Goal: Information Seeking & Learning: Learn about a topic

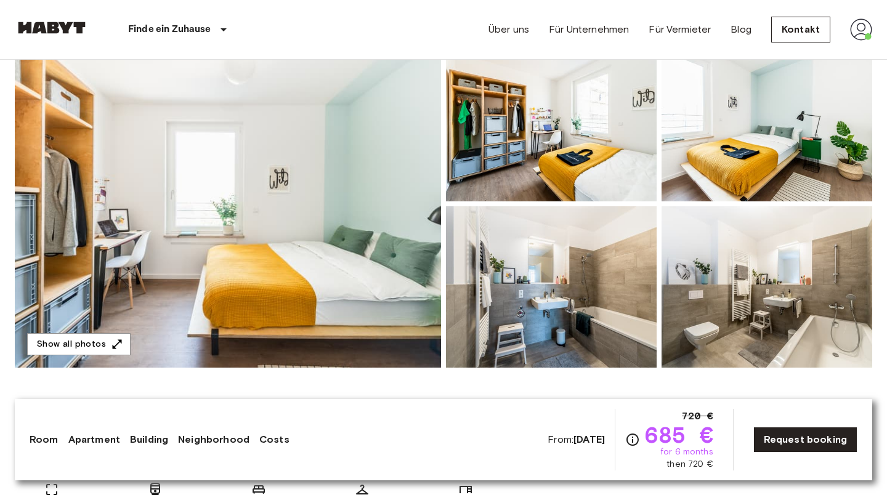
scroll to position [143, 0]
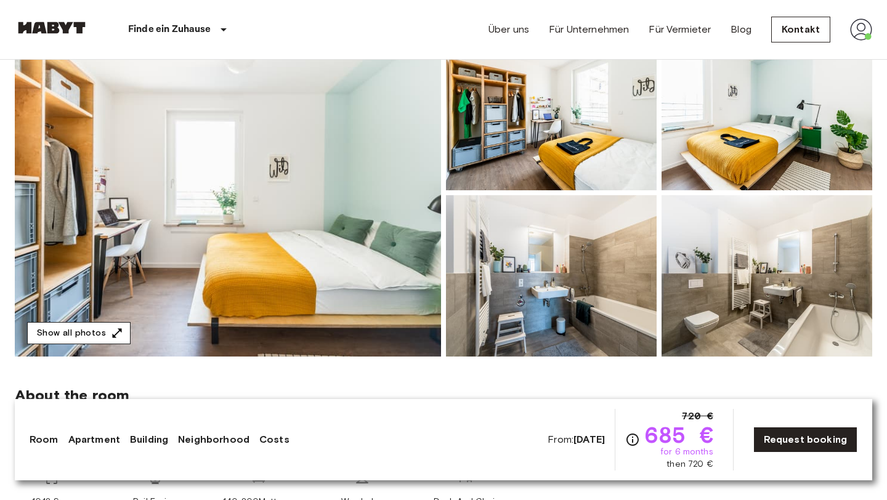
click at [124, 328] on button "Show all photos" at bounding box center [79, 333] width 104 height 23
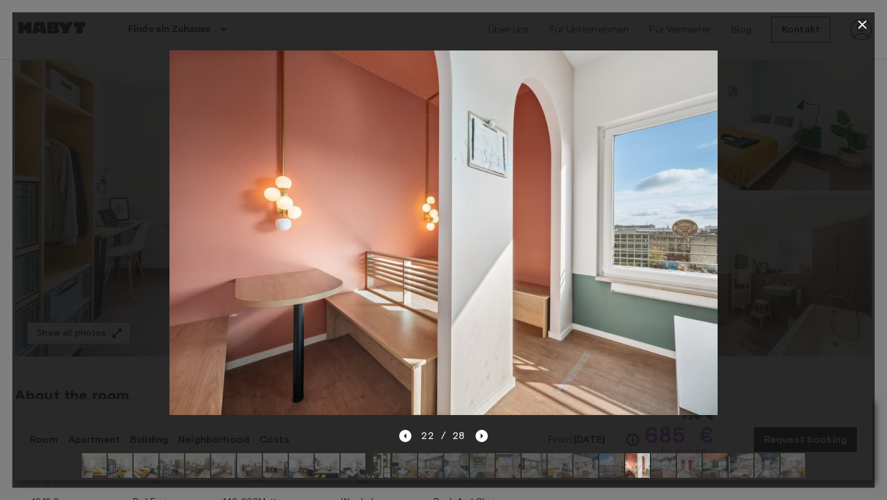
click at [868, 28] on icon "button" at bounding box center [862, 24] width 15 height 15
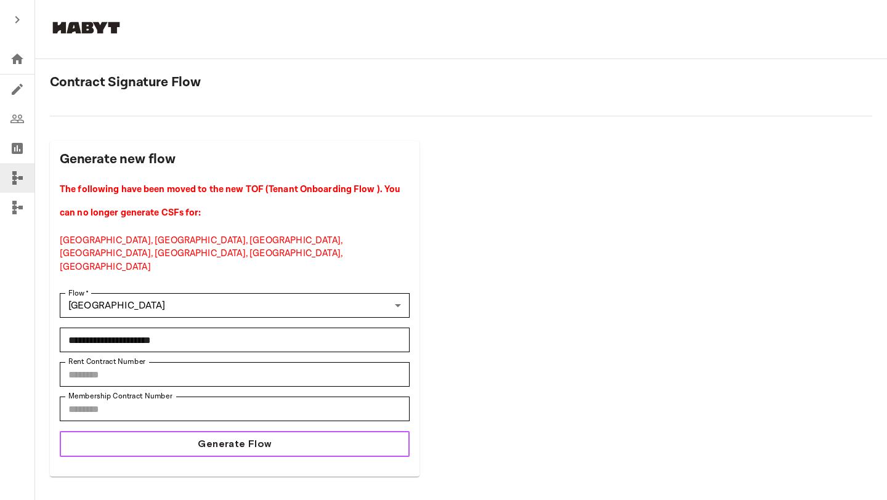
click at [295, 431] on button "Generate Flow" at bounding box center [235, 444] width 350 height 26
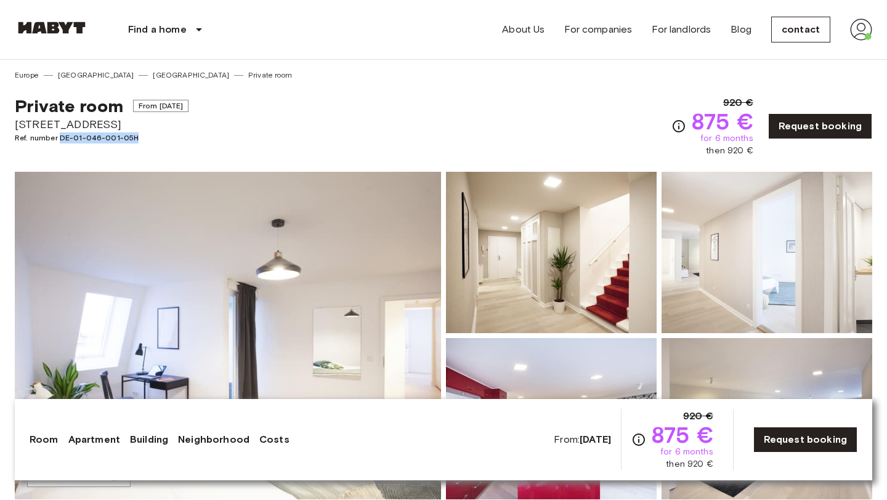
drag, startPoint x: 137, startPoint y: 137, endPoint x: 58, endPoint y: 142, distance: 79.7
click at [58, 142] on span "Ref. number DE-01-046-001-05H" at bounding box center [102, 137] width 174 height 11
copy font "DE-01-046-001-05H"
